Goal: Information Seeking & Learning: Learn about a topic

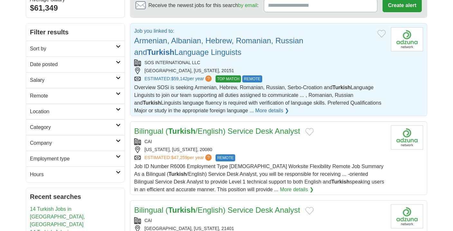
scroll to position [70, 0]
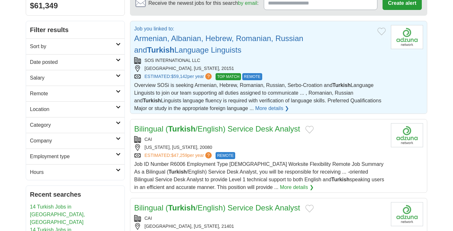
click at [201, 131] on link "Bilingual ( Turkish /English) Service Desk Analyst" at bounding box center [217, 129] width 166 height 9
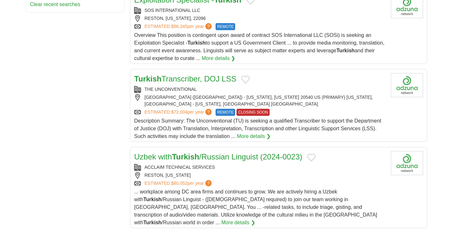
scroll to position [383, 0]
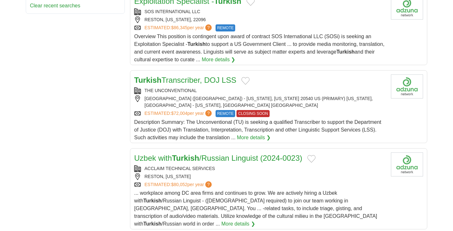
click at [185, 84] on link "Turkish Transcriber, DOJ LSS" at bounding box center [185, 80] width 102 height 9
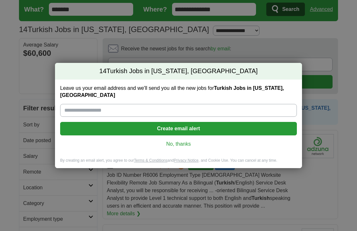
click at [142, 38] on div "14 Turkish Jobs in [US_STATE], [GEOGRAPHIC_DATA] Leave us your email address an…" at bounding box center [178, 115] width 357 height 231
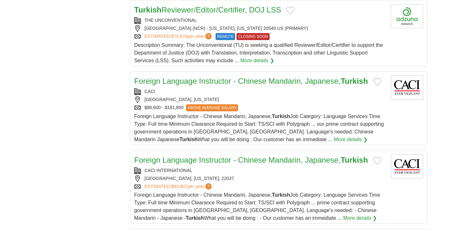
scroll to position [701, 0]
